Goal: Task Accomplishment & Management: Use online tool/utility

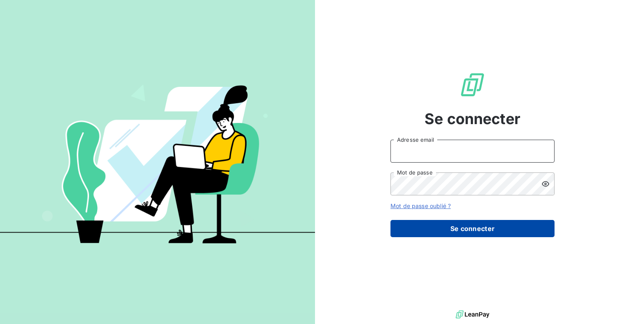
type input "[PERSON_NAME][EMAIL_ADDRESS][DOMAIN_NAME]"
click at [461, 230] on button "Se connecter" at bounding box center [473, 228] width 164 height 17
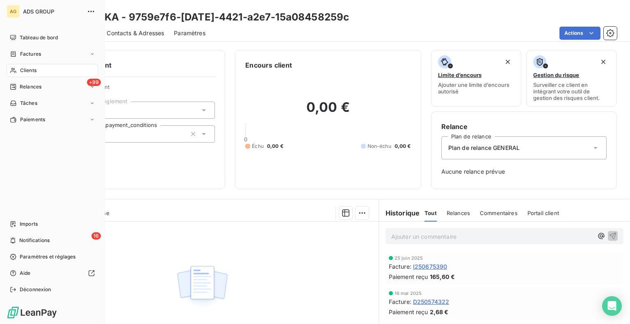
click at [29, 70] on span "Clients" at bounding box center [28, 70] width 16 height 7
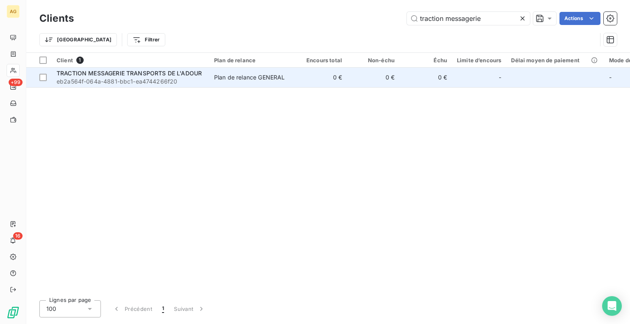
type input "traction messagerie"
click at [122, 80] on span "eb2a564f-064a-4881-bbc1-ea4744266f20" at bounding box center [131, 82] width 148 height 8
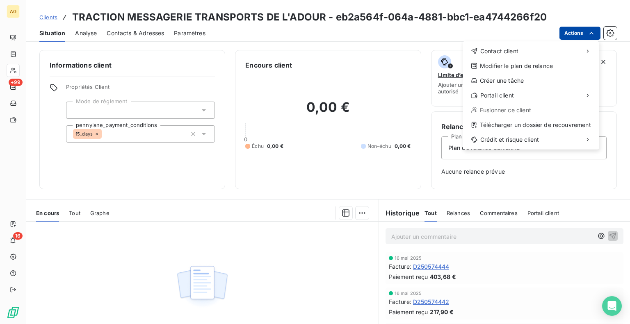
click at [584, 33] on html "AG +99 16 Clients TRACTION MESSAGERIE TRANSPORTS DE L'ADOUR - eb2a564f-064a-488…" at bounding box center [315, 162] width 630 height 324
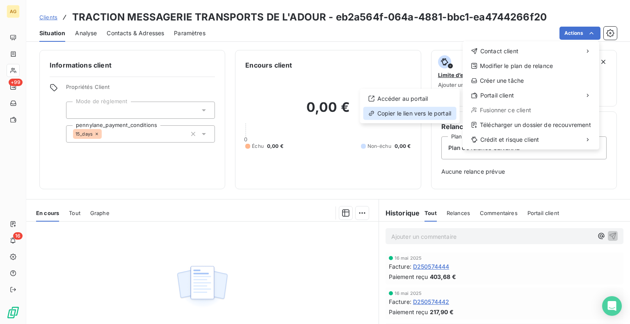
click at [424, 115] on div "Copier le lien vers le portail" at bounding box center [409, 113] width 93 height 13
